Goal: Task Accomplishment & Management: Complete application form

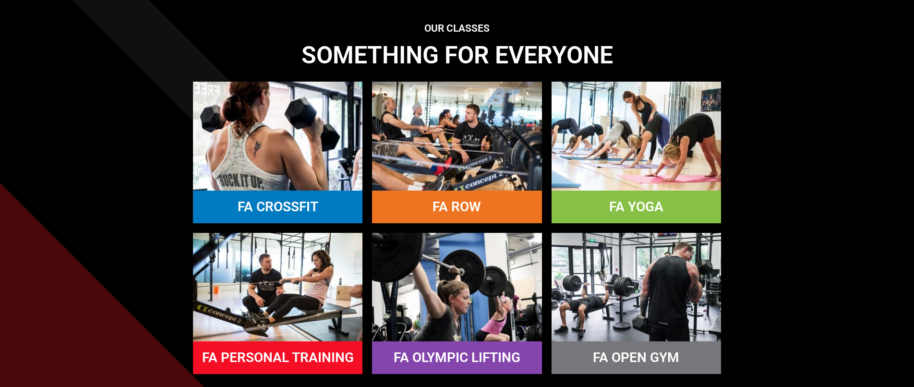
scroll to position [801, 0]
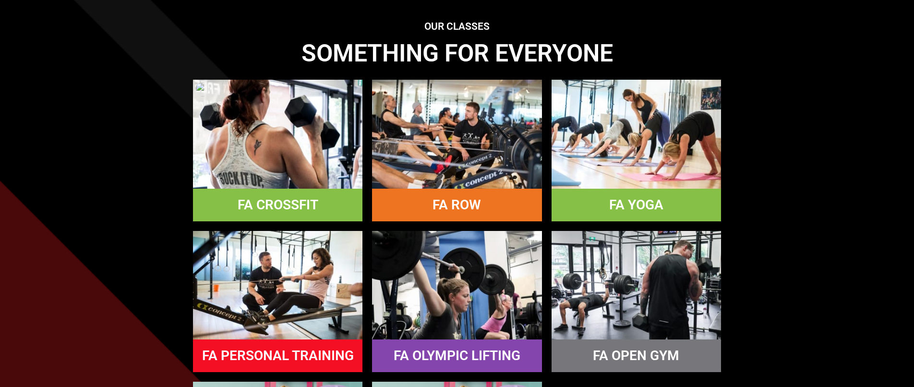
click at [310, 173] on img at bounding box center [278, 134] width 170 height 109
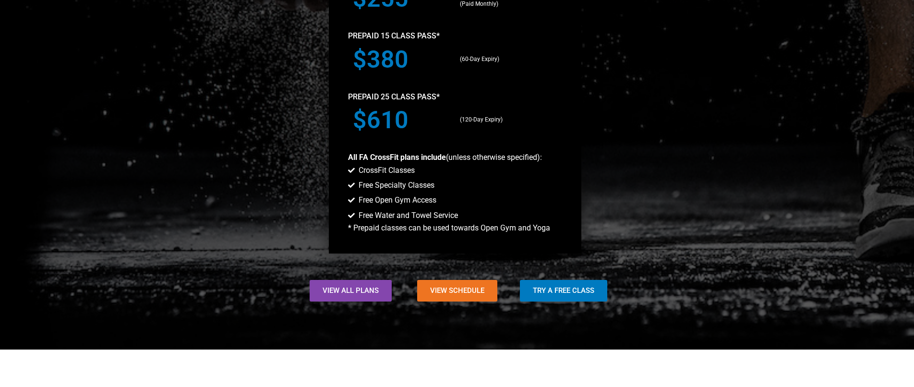
scroll to position [921, 0]
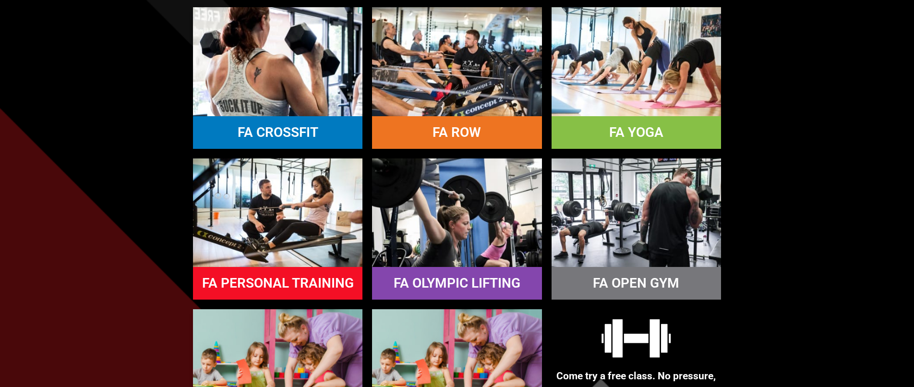
scroll to position [878, 0]
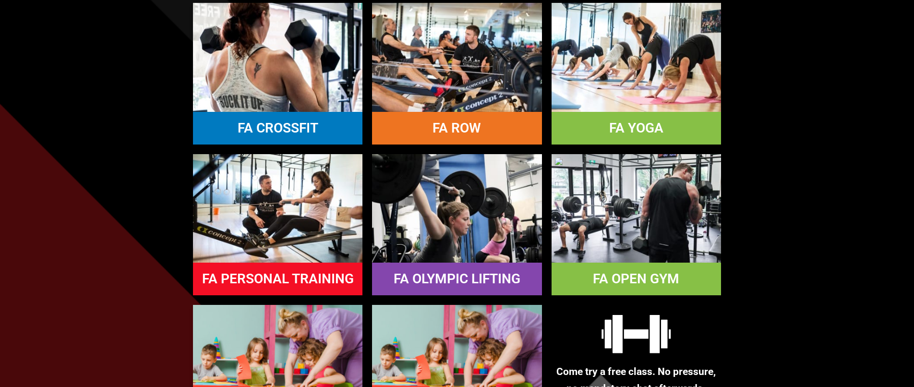
click at [664, 216] on img at bounding box center [637, 208] width 170 height 109
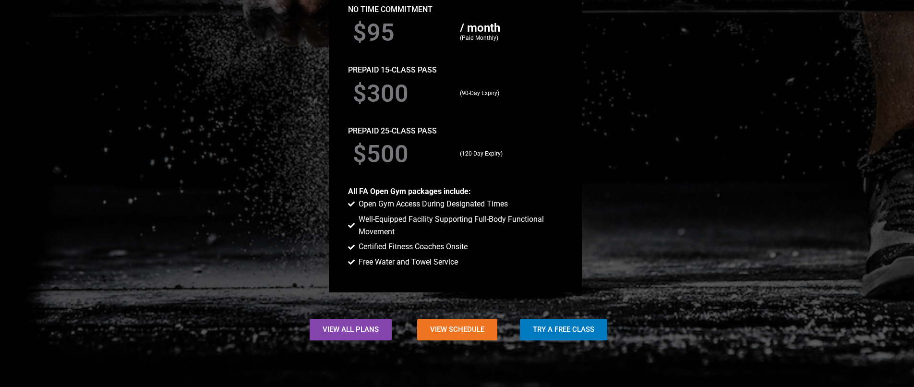
scroll to position [871, 0]
click at [354, 333] on span "View All Plans" at bounding box center [351, 330] width 56 height 7
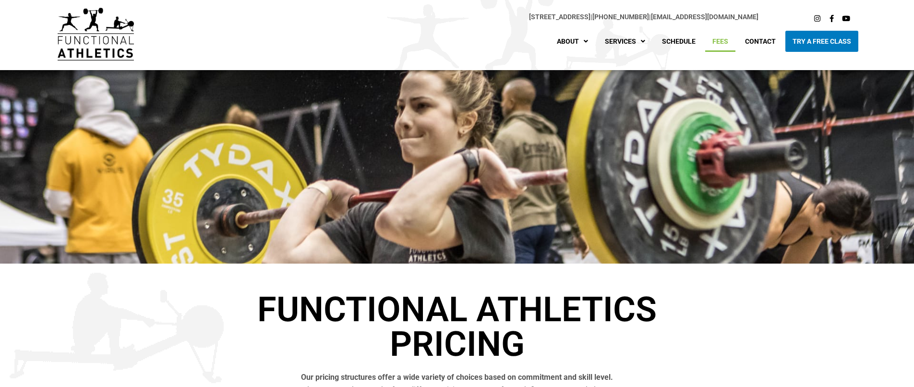
scroll to position [10, 0]
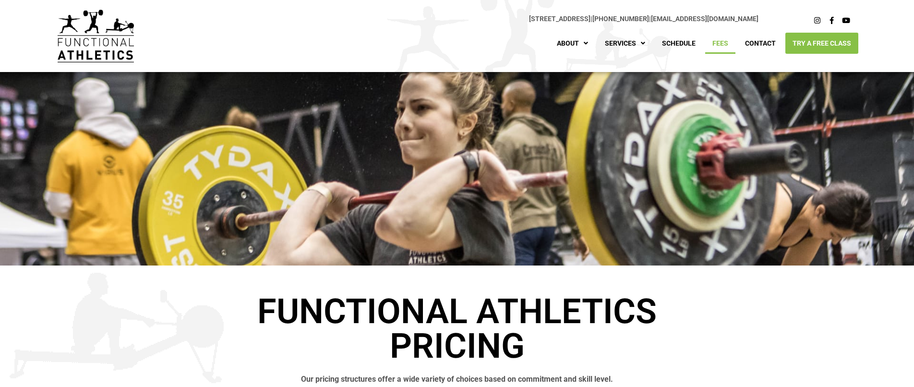
click at [827, 41] on link "Try A Free Class" at bounding box center [822, 43] width 73 height 21
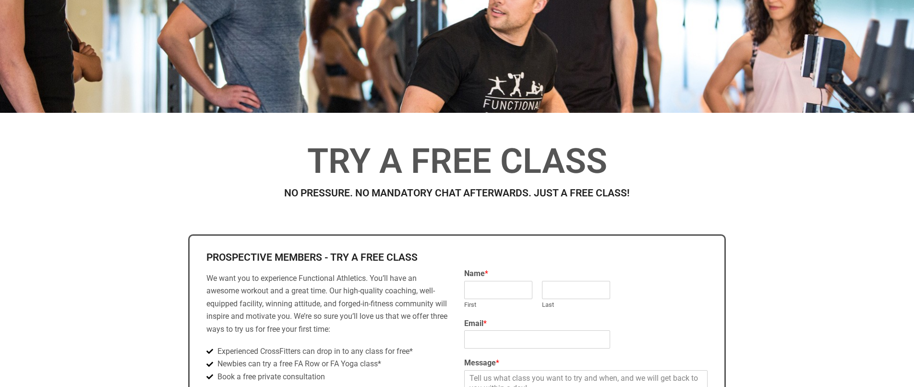
scroll to position [272, 0]
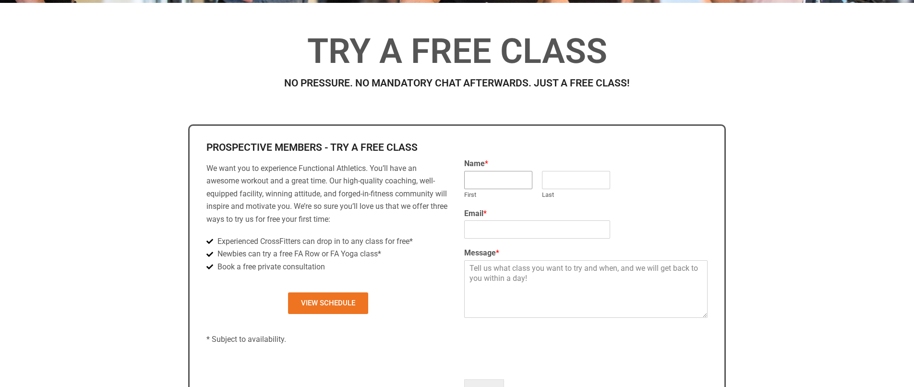
click at [504, 185] on input "First" at bounding box center [498, 180] width 68 height 18
type input "[PERSON_NAME]"
type input "[EMAIL_ADDRESS][DOMAIN_NAME]"
click at [521, 273] on textarea "Message *" at bounding box center [585, 289] width 243 height 58
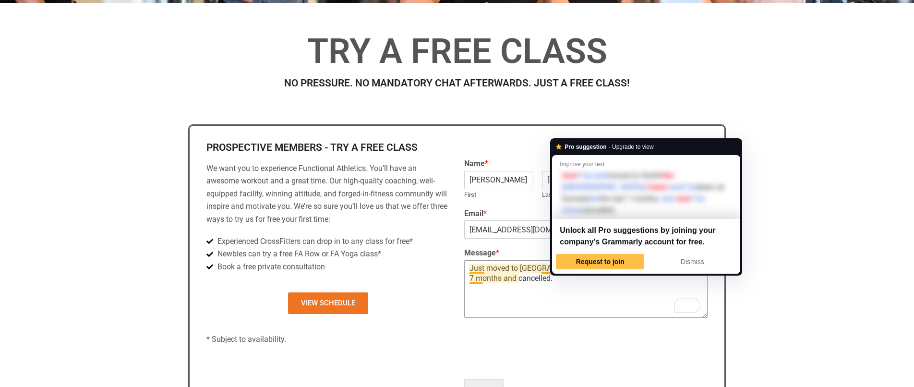
click at [560, 280] on textarea "Just moved to [GEOGRAPHIC_DATA], I have been at Dynasty the last 7 months and c…" at bounding box center [585, 289] width 243 height 58
click at [548, 293] on textarea "Just moved to [GEOGRAPHIC_DATA], I have been at Dynasty the last 7 months and c…" at bounding box center [585, 289] width 243 height 58
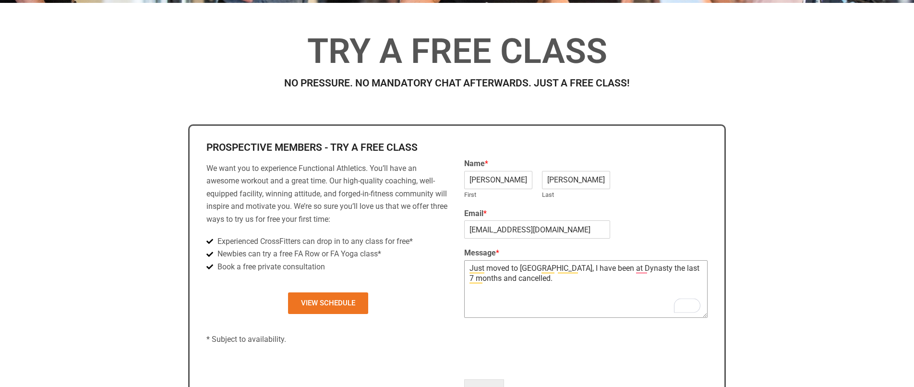
type textarea "Just moved to [GEOGRAPHIC_DATA], I have been at Dynasty the last 7 months and c…"
type input "1"
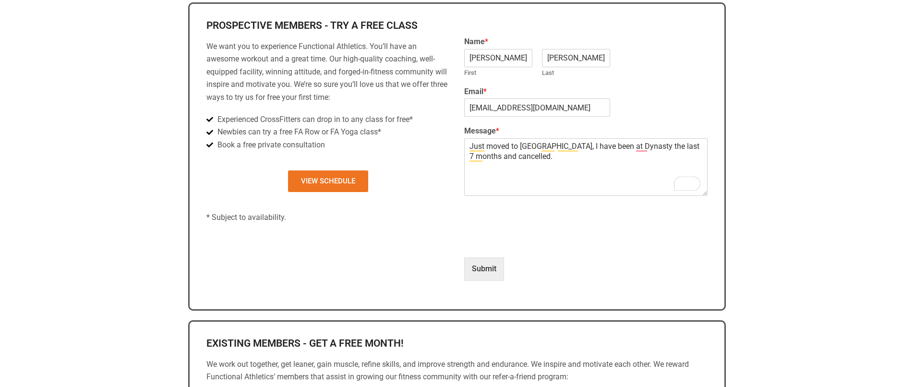
scroll to position [395, 0]
click at [483, 272] on button "Submit" at bounding box center [484, 267] width 40 height 23
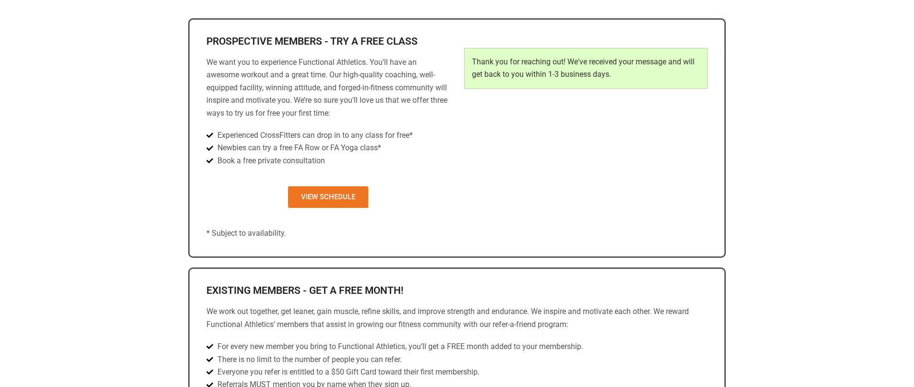
scroll to position [378, 0]
click at [326, 198] on span "View Schedule" at bounding box center [328, 197] width 54 height 7
